Goal: Check status: Check status

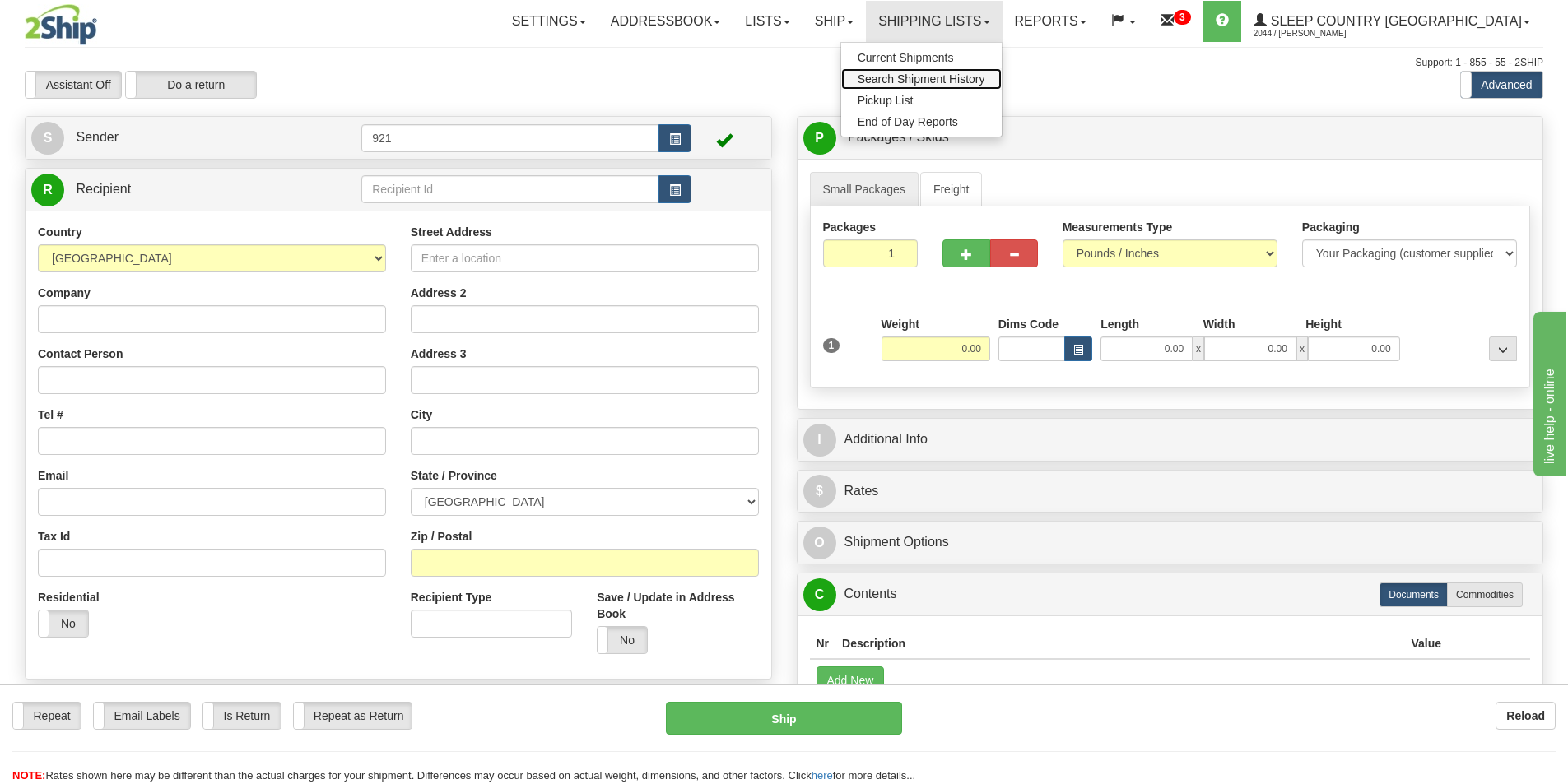
click at [985, 81] on span "Search Shipment History" at bounding box center [921, 79] width 127 height 13
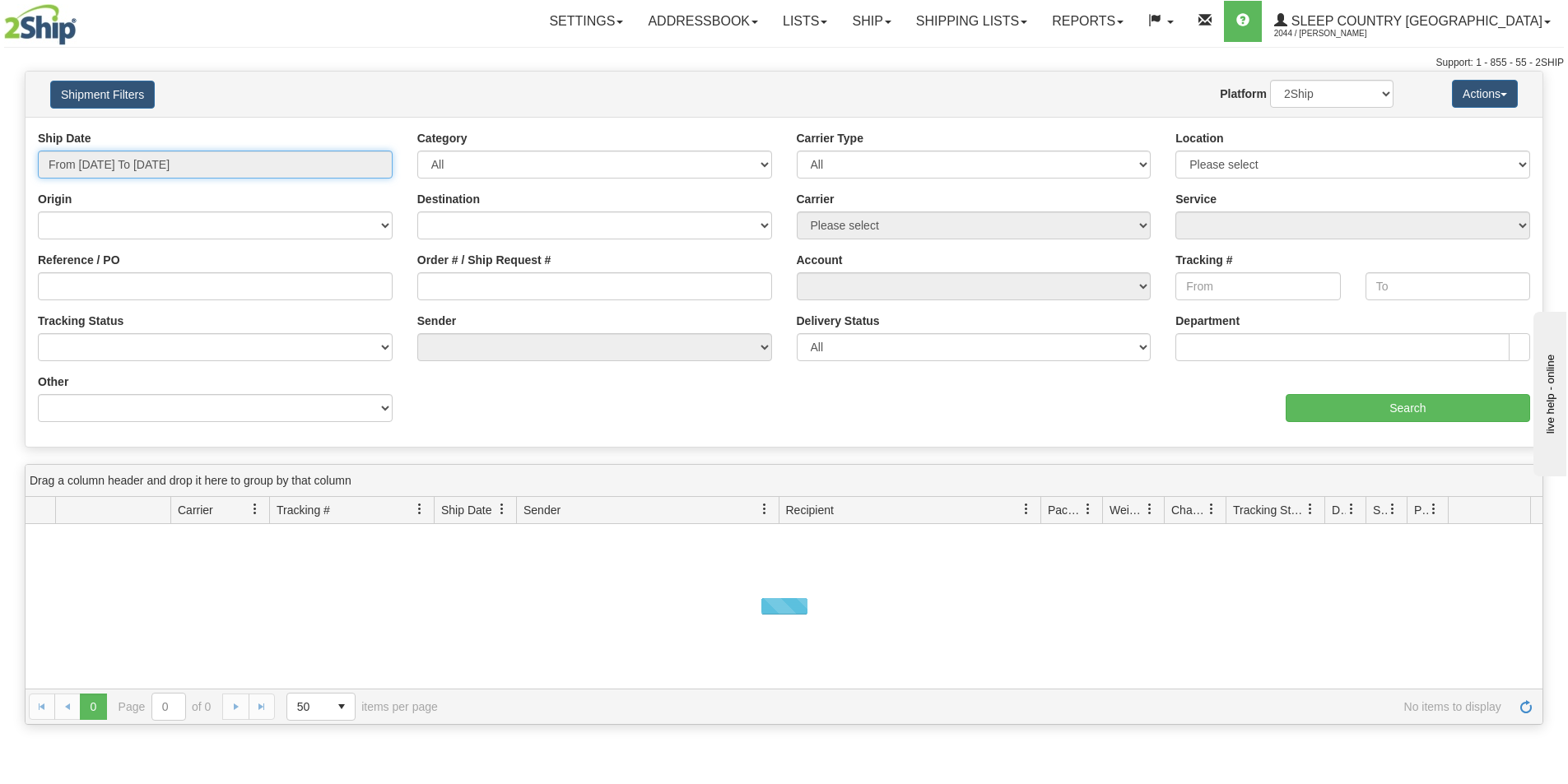
click at [251, 161] on input "From 09/08/2025 To 09/09/2025" at bounding box center [215, 164] width 355 height 28
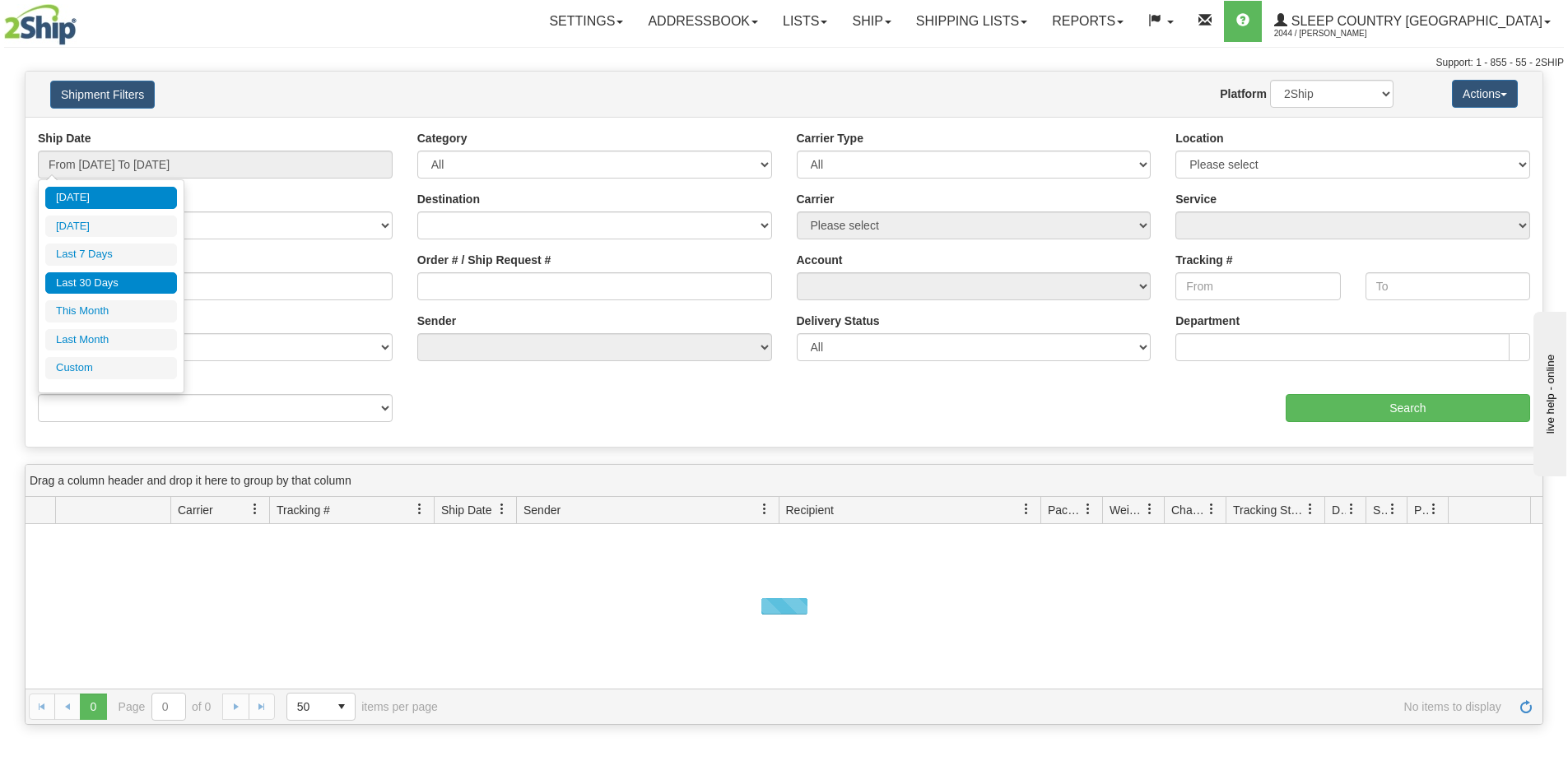
click at [133, 282] on li "Last 30 Days" at bounding box center [111, 284] width 132 height 22
type input "From 08/11/2025 To 09/09/2025"
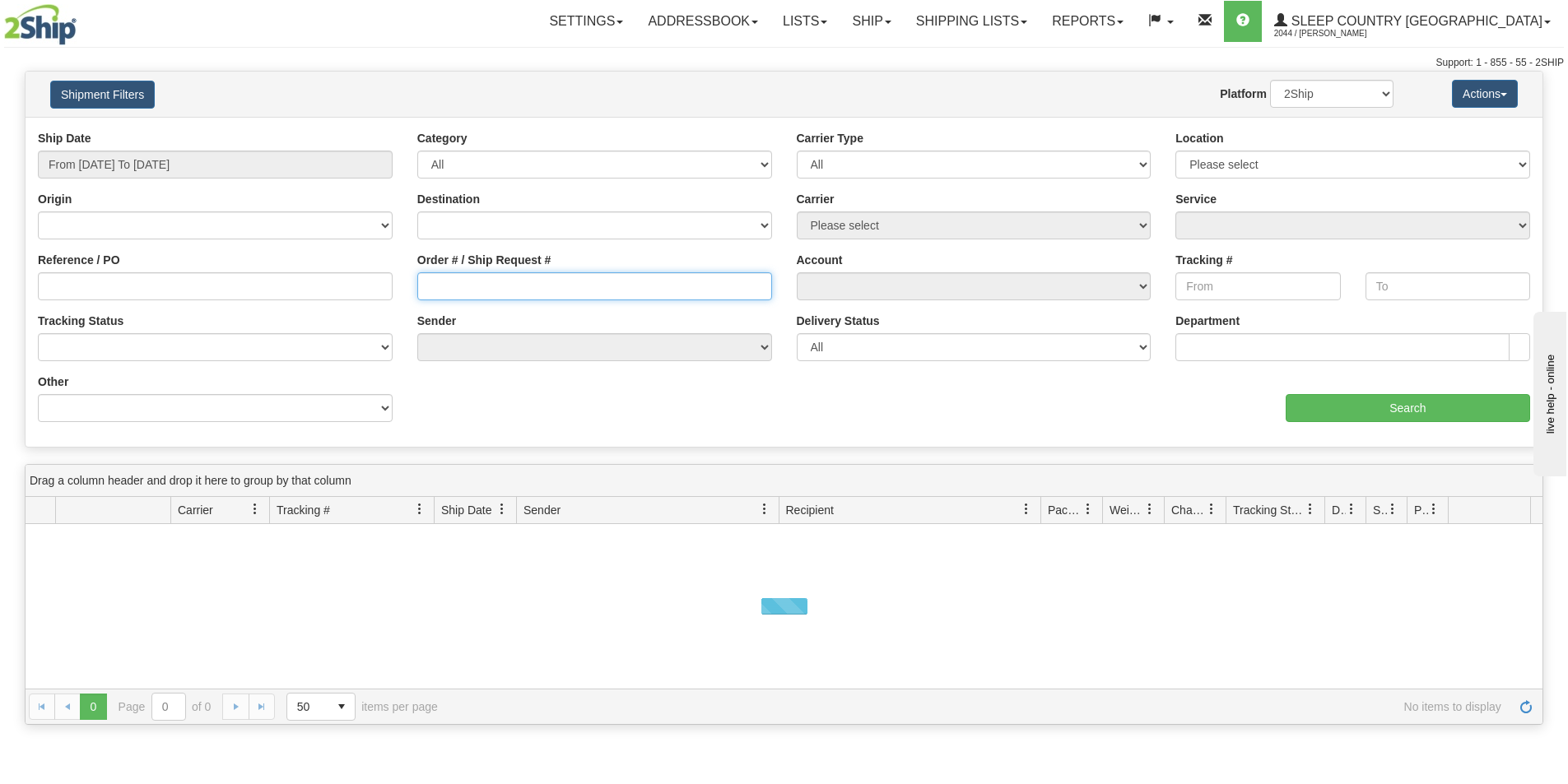
drag, startPoint x: 447, startPoint y: 285, endPoint x: 461, endPoint y: 285, distance: 14.0
click at [450, 285] on input "Order # / Ship Request #" at bounding box center [594, 286] width 355 height 28
paste input "9000I063381"
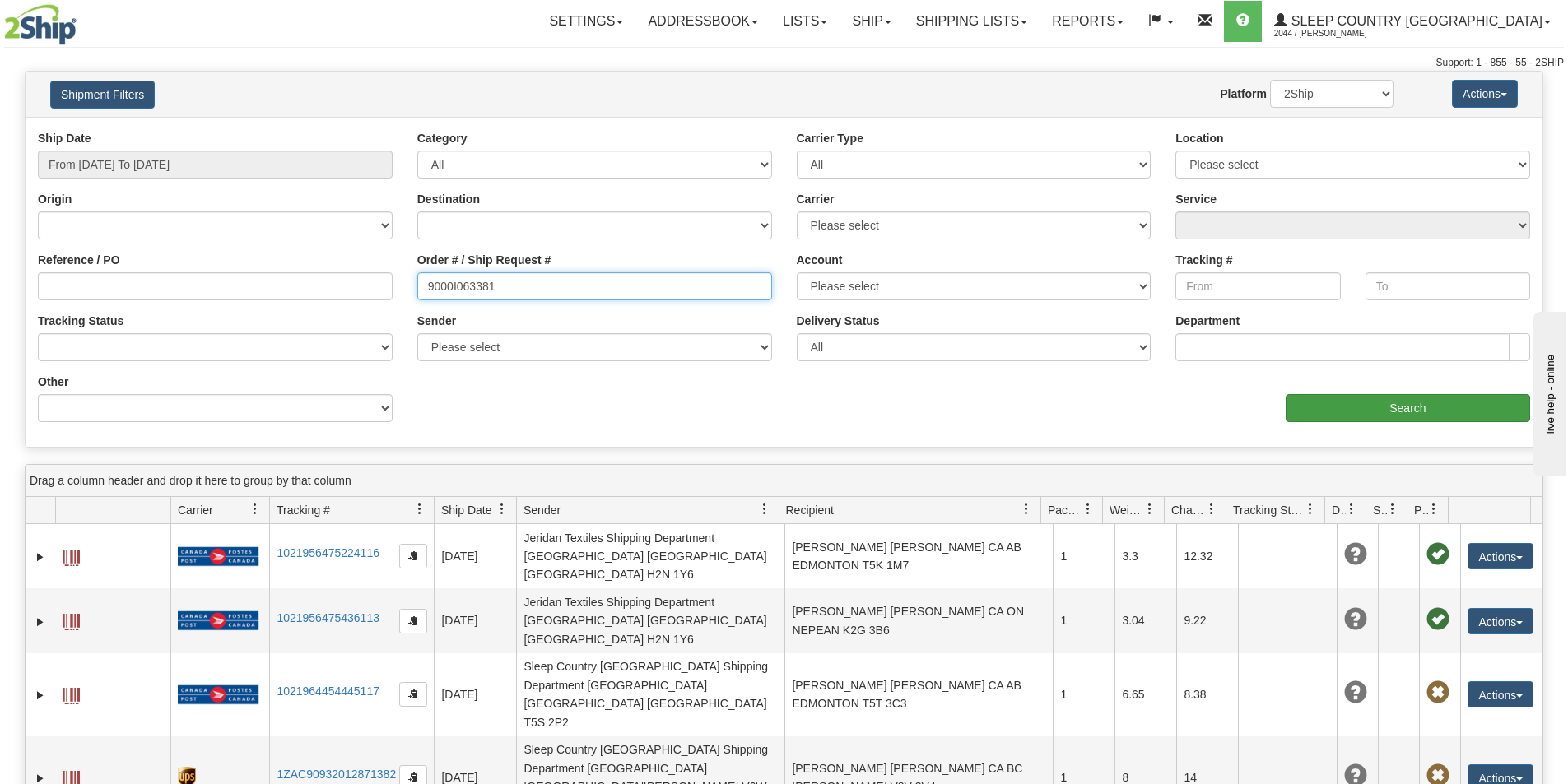
type input "9000I063381"
click at [1321, 408] on input "Search" at bounding box center [1407, 408] width 245 height 28
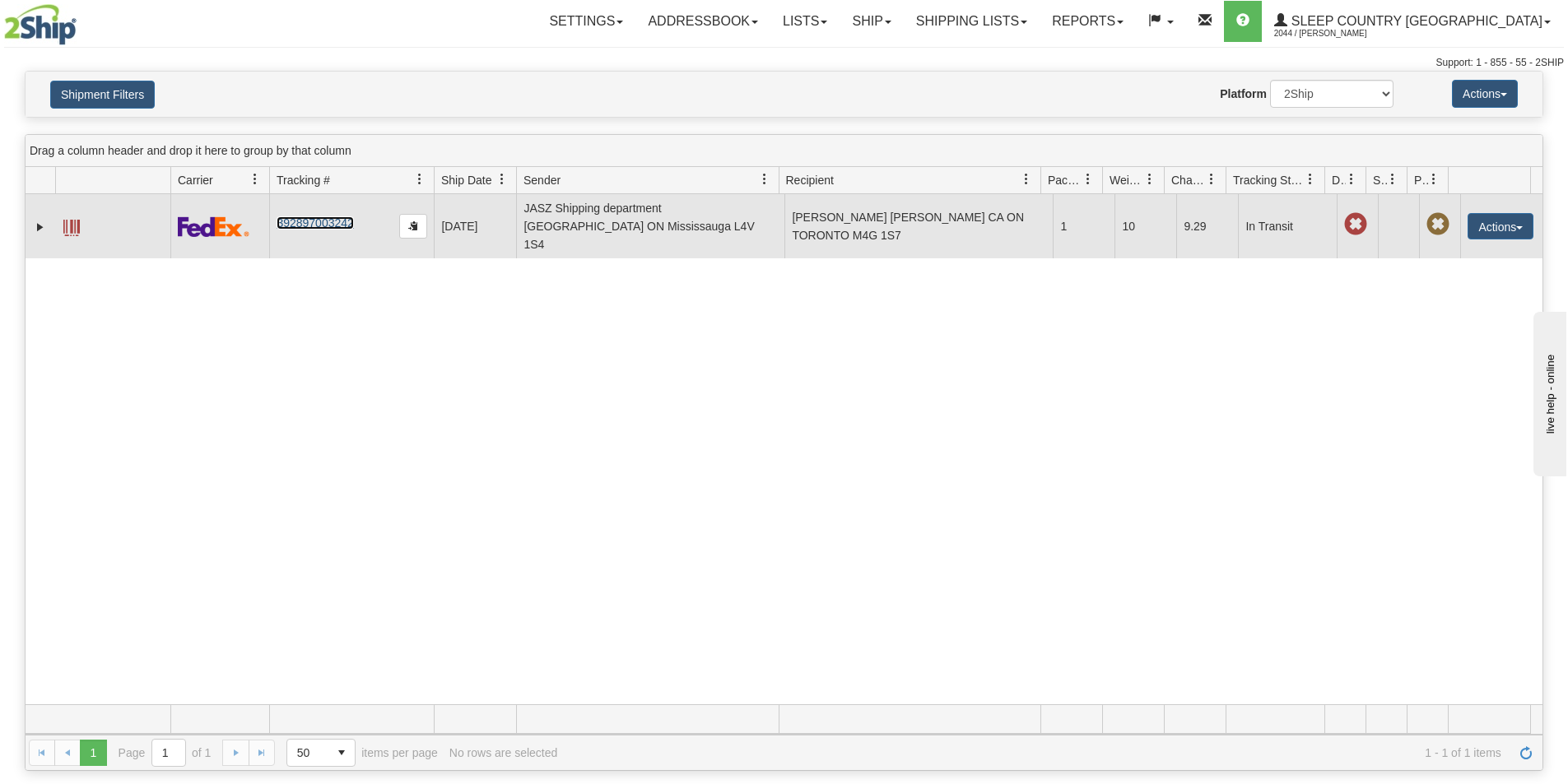
click at [301, 216] on link "392897003242" at bounding box center [315, 222] width 77 height 13
